Goal: Navigation & Orientation: Find specific page/section

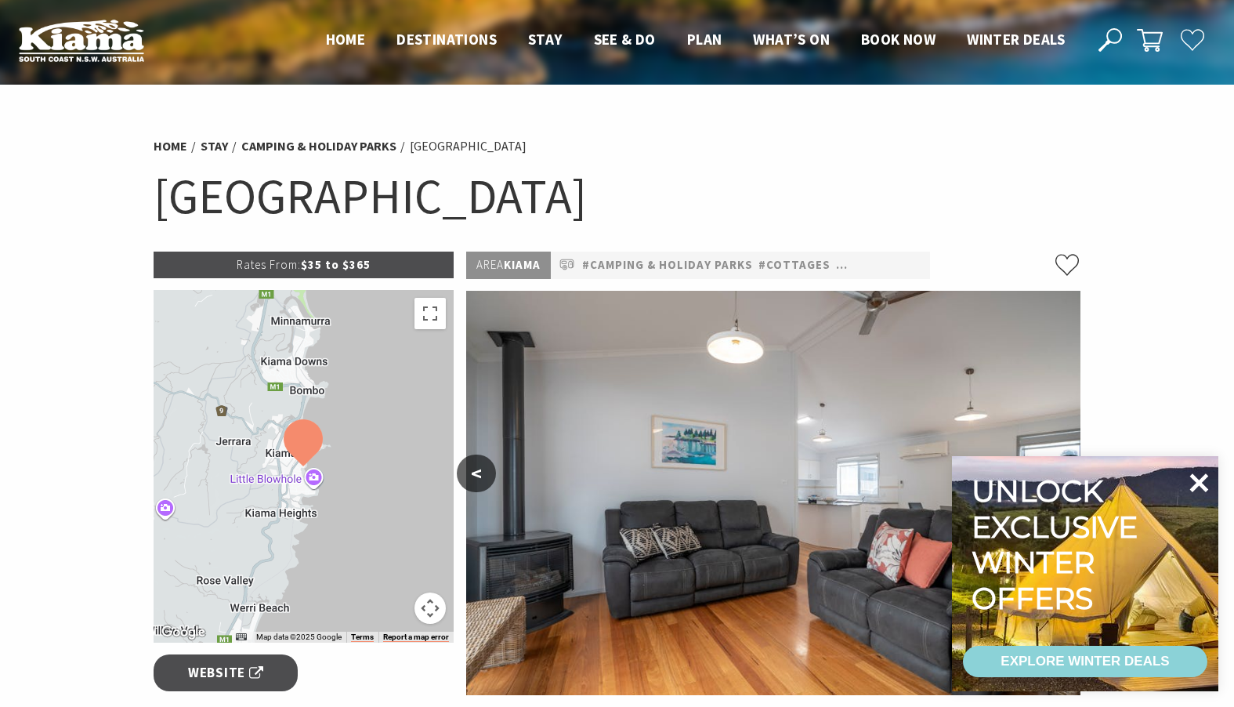
click at [1202, 483] on icon at bounding box center [1199, 482] width 19 height 19
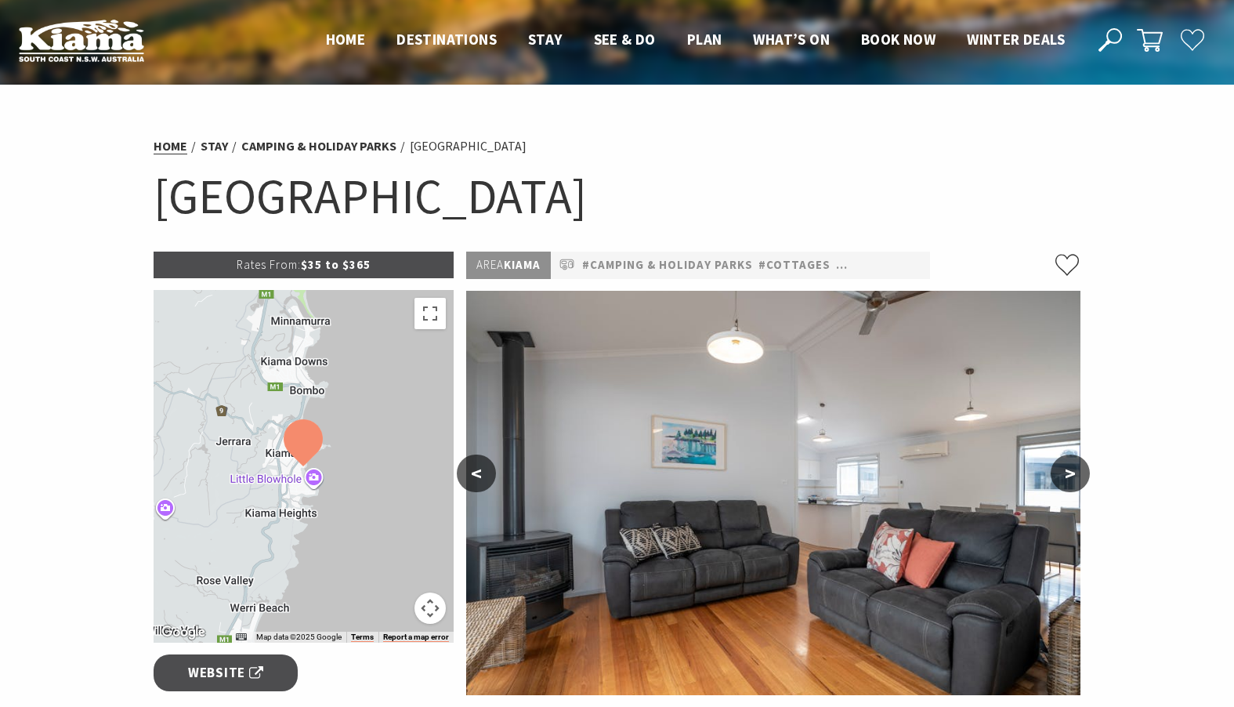
click at [167, 143] on link "Home" at bounding box center [171, 146] width 34 height 16
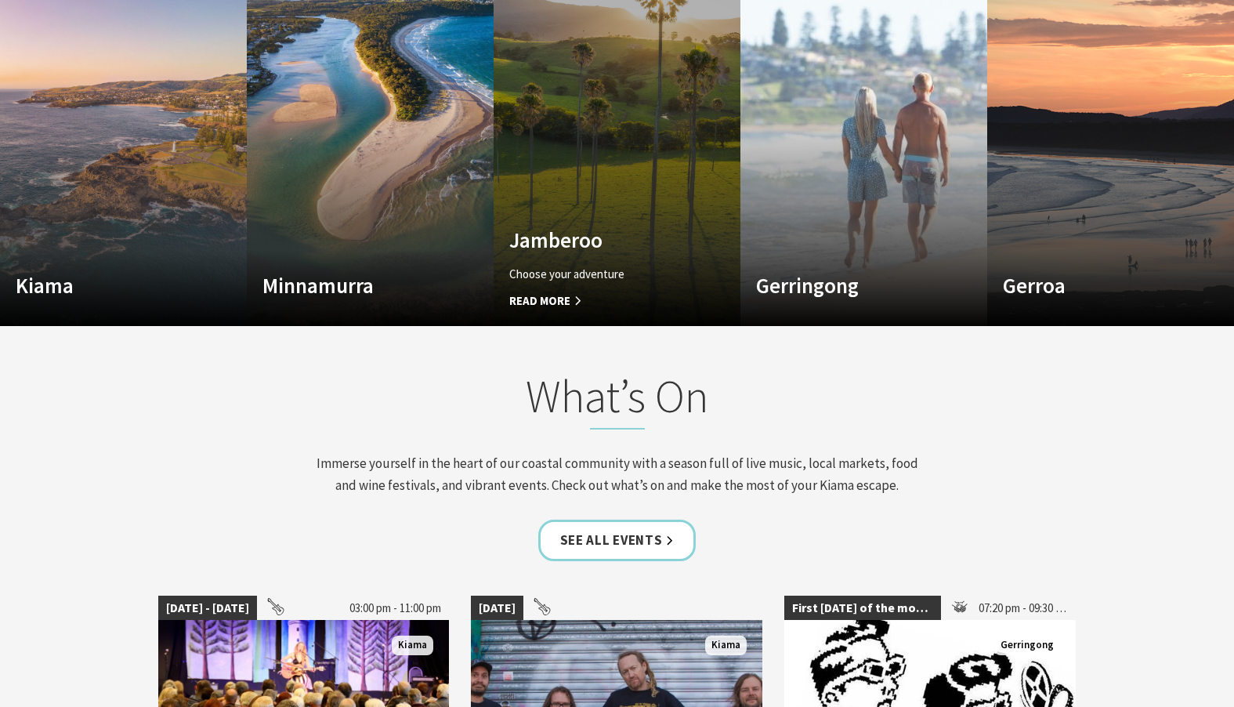
scroll to position [1210, 0]
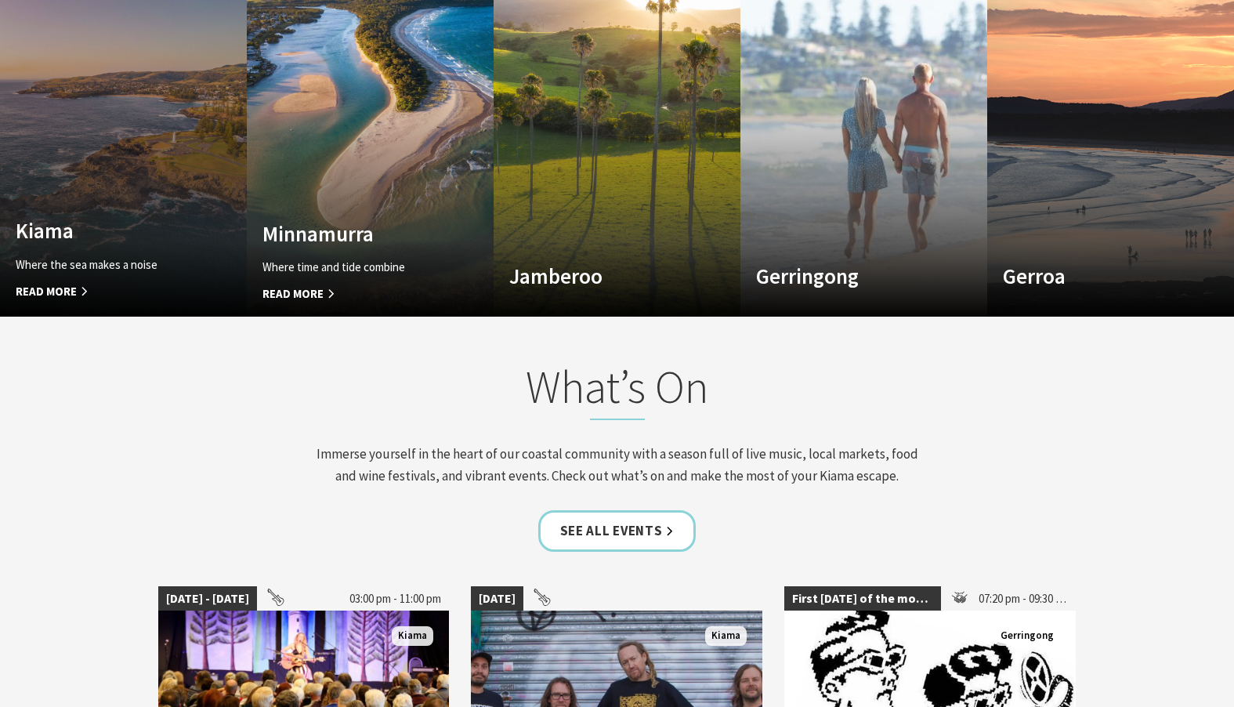
click at [124, 193] on link "Custom Image Used Kiama Where the sea makes a noise Read More Kiama" at bounding box center [123, 128] width 247 height 376
